Goal: Task Accomplishment & Management: Manage account settings

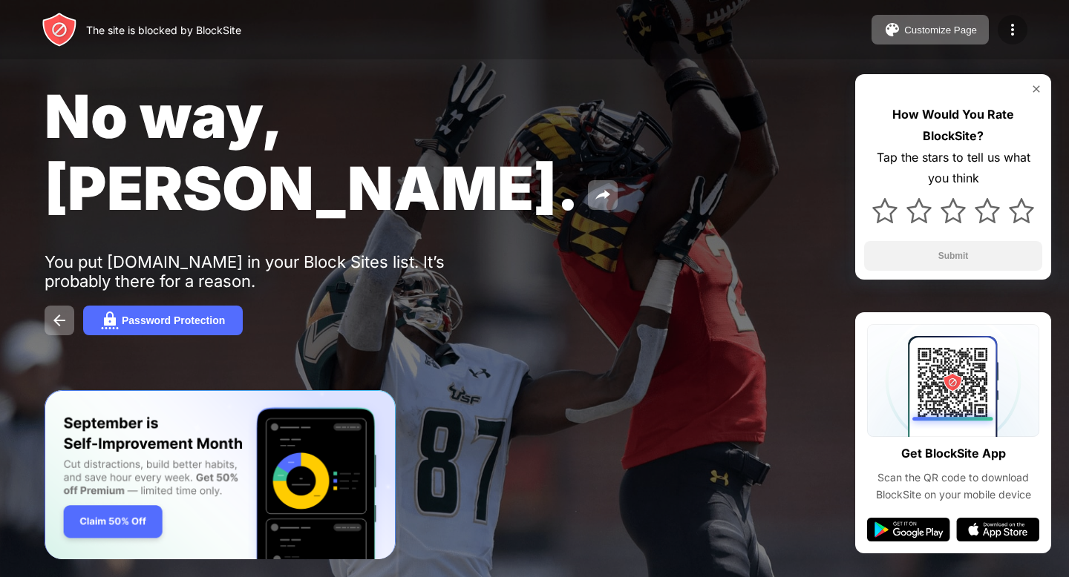
click at [1004, 24] on img at bounding box center [1012, 30] width 18 height 18
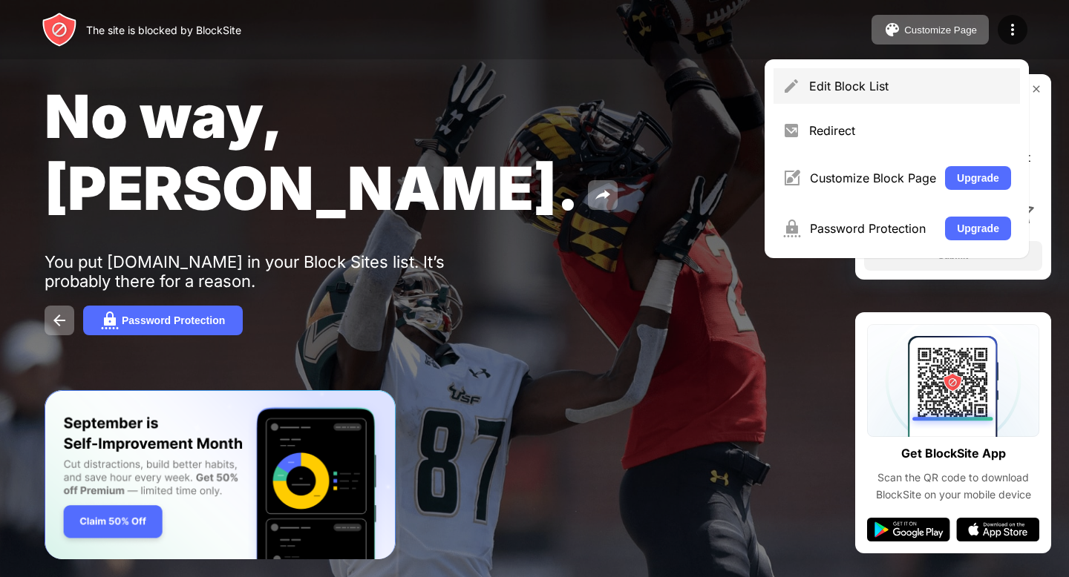
click at [880, 85] on div "Edit Block List" at bounding box center [910, 86] width 202 height 15
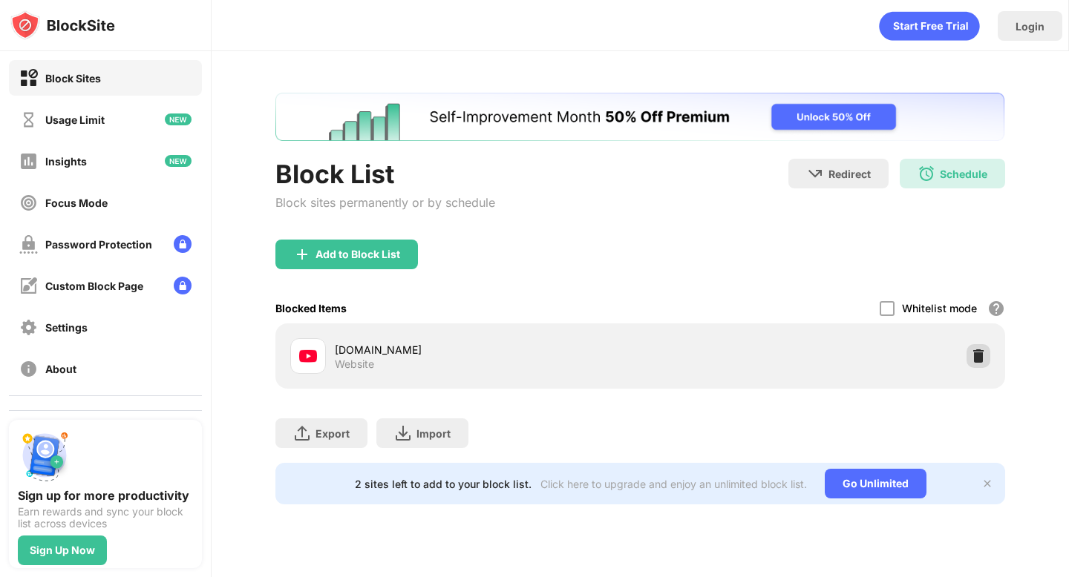
click at [986, 354] on div at bounding box center [978, 356] width 24 height 24
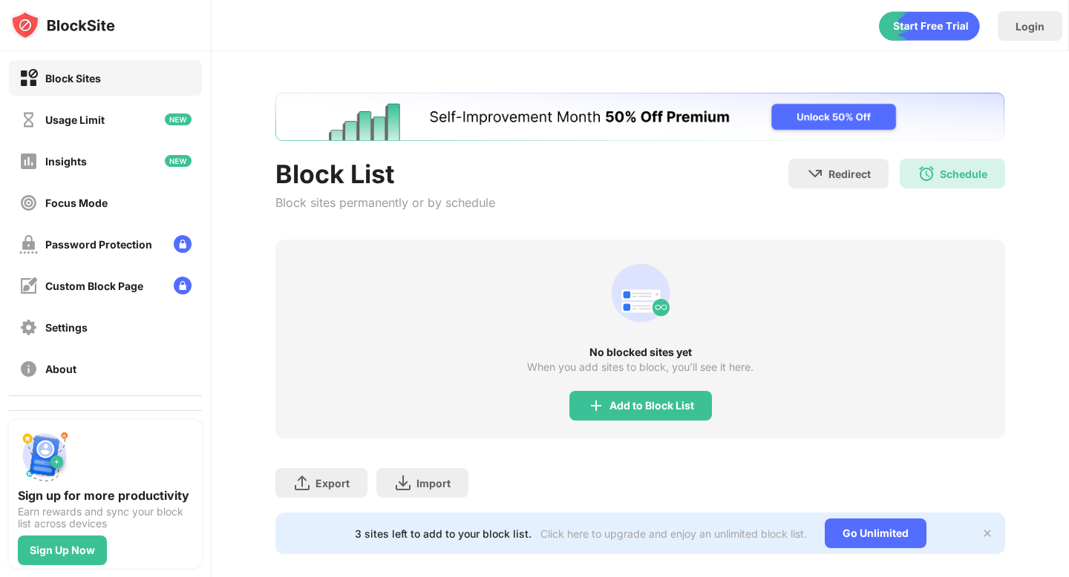
click at [631, 390] on div "No blocked sites yet When you add sites to block, you’ll see it here. Add to Bl…" at bounding box center [639, 339] width 729 height 199
click at [628, 408] on div "Add to Block List" at bounding box center [651, 406] width 85 height 12
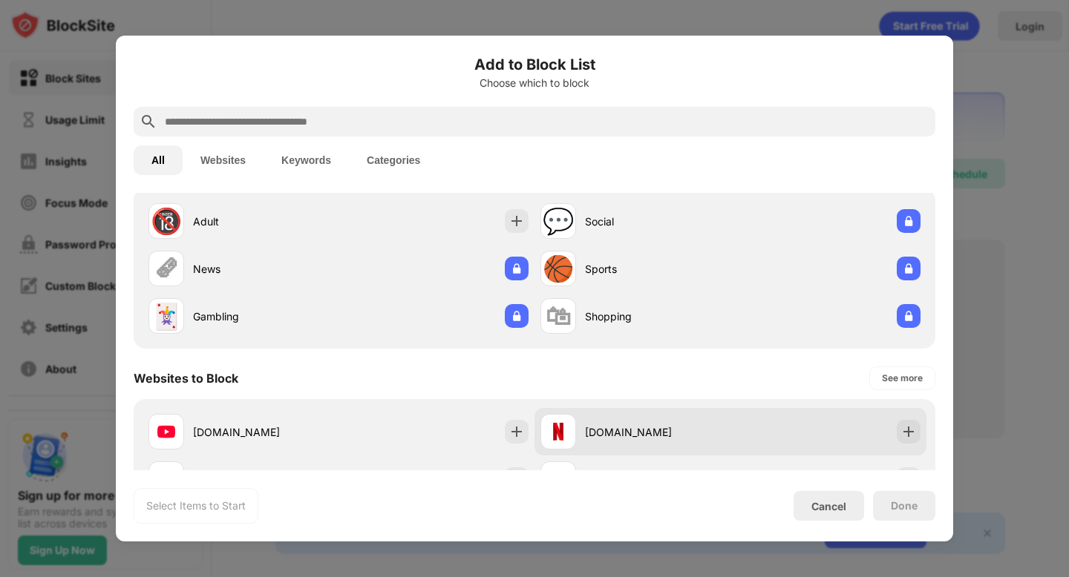
scroll to position [47, 0]
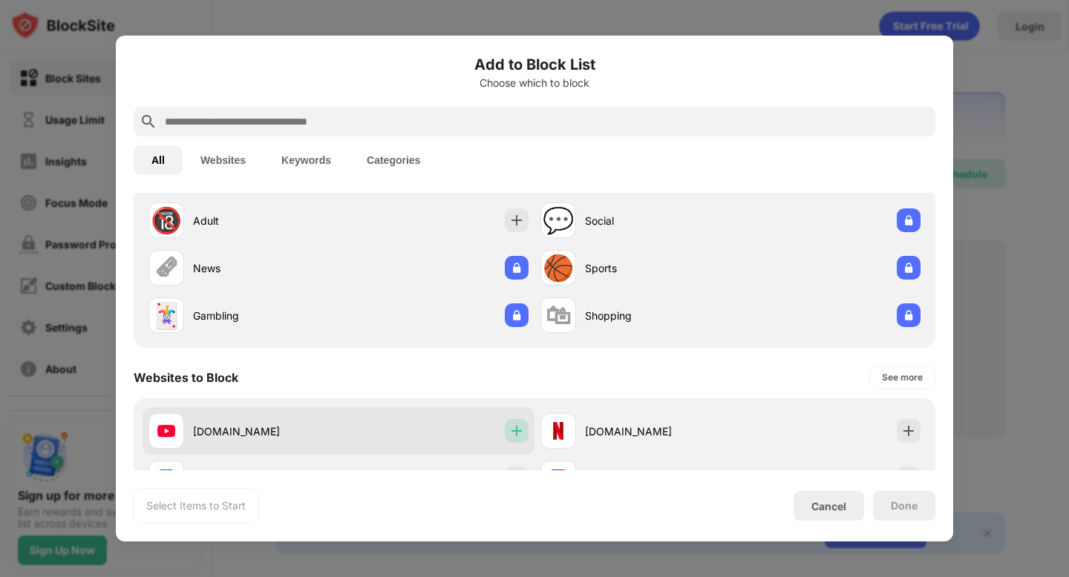
click at [516, 430] on img at bounding box center [516, 431] width 15 height 15
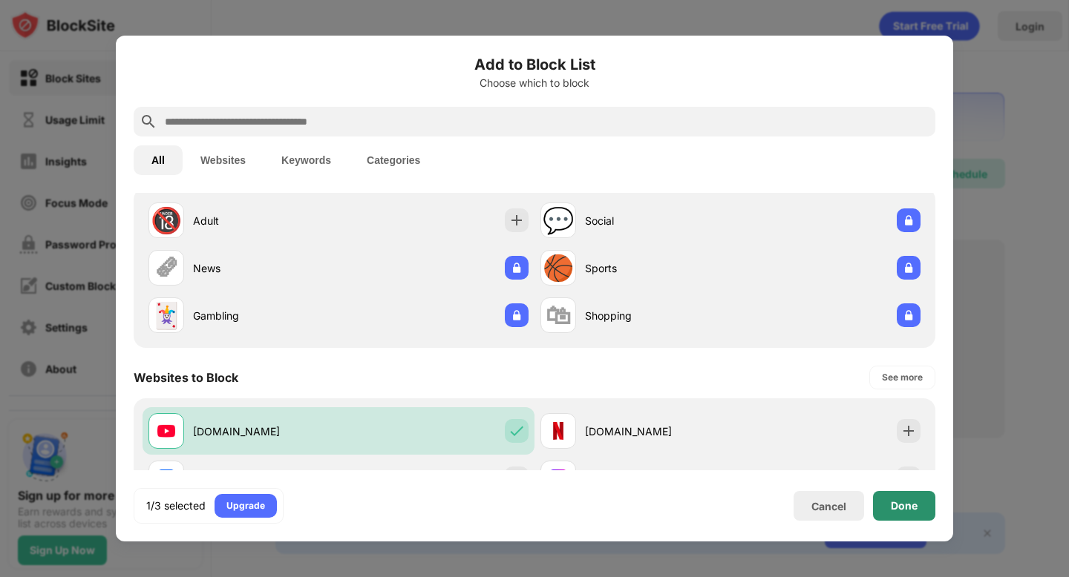
click at [902, 515] on div "Done" at bounding box center [904, 506] width 62 height 30
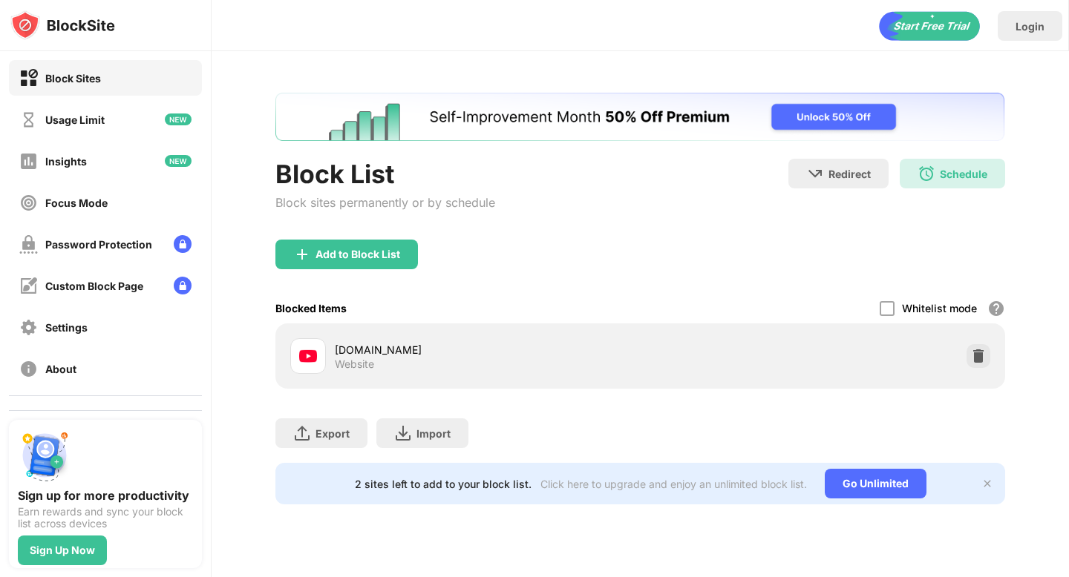
scroll to position [0, 0]
